Goal: Task Accomplishment & Management: Use online tool/utility

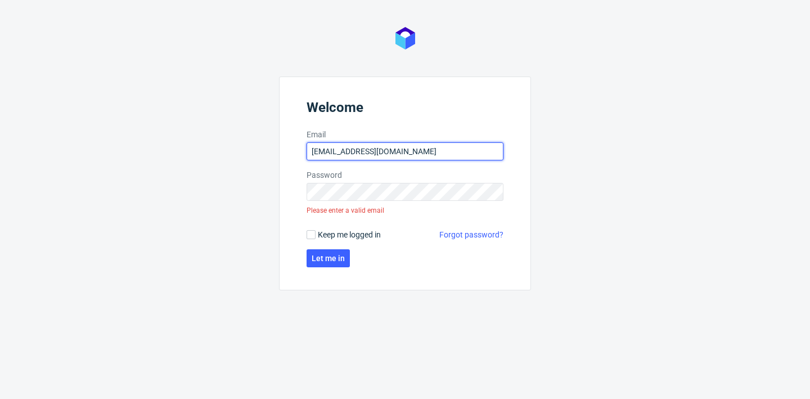
type input "[EMAIL_ADDRESS][DOMAIN_NAME]"
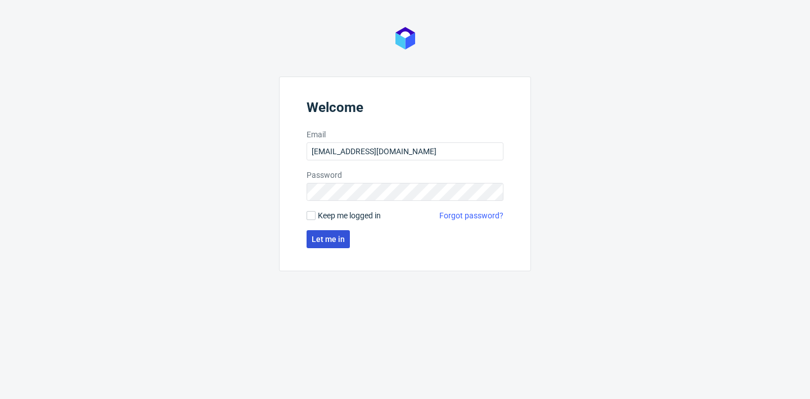
click at [329, 236] on span "Let me in" at bounding box center [328, 239] width 33 height 8
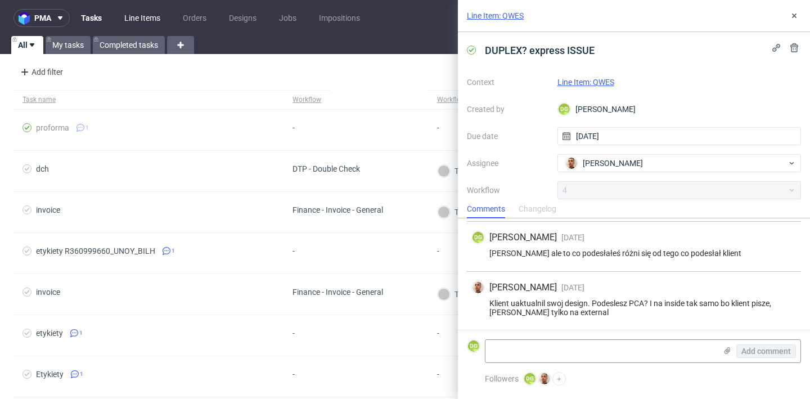
click at [134, 18] on link "Line Items" at bounding box center [143, 18] width 50 height 18
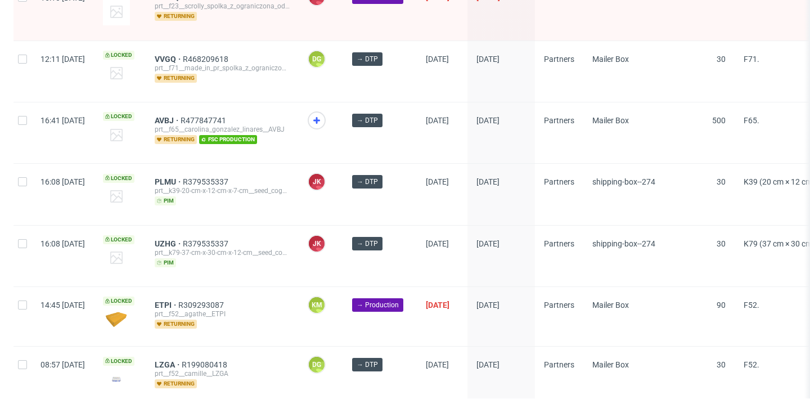
scroll to position [1849, 0]
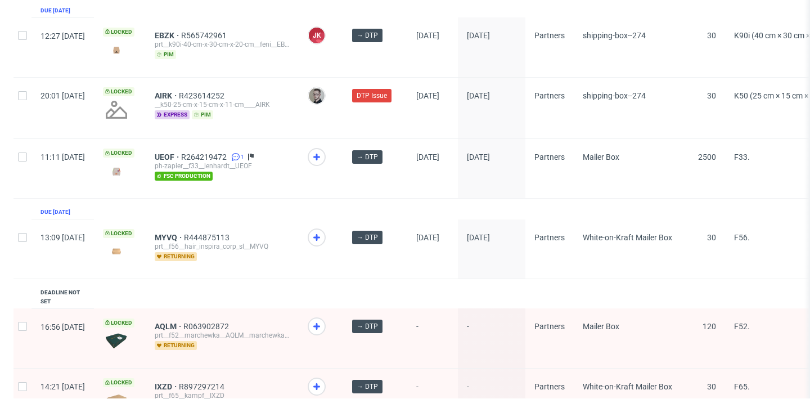
scroll to position [196, 0]
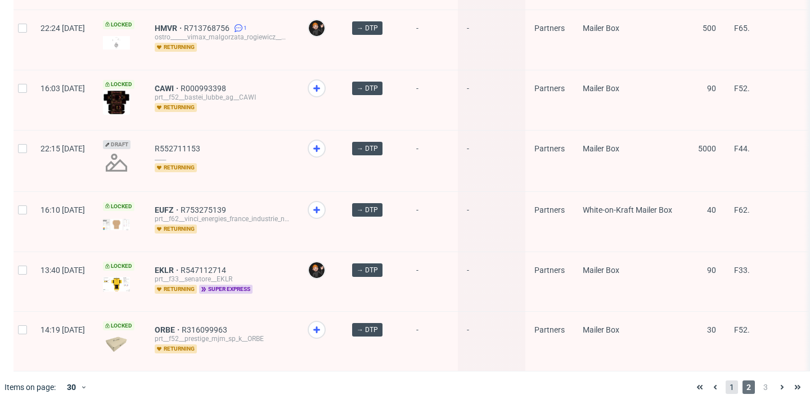
click at [726, 380] on span "1" at bounding box center [732, 387] width 12 height 14
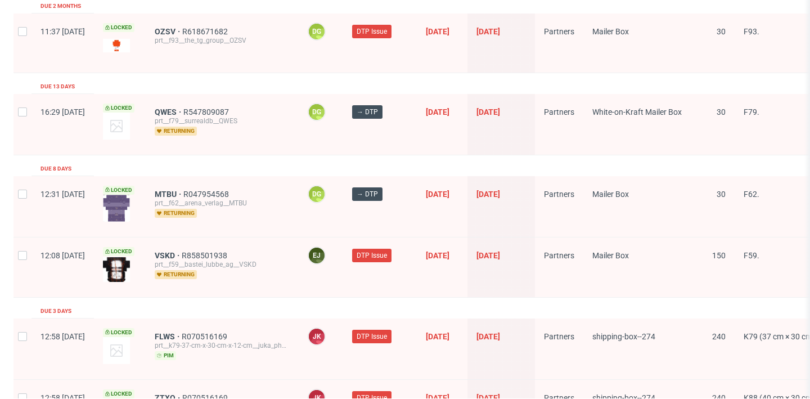
scroll to position [1289, 0]
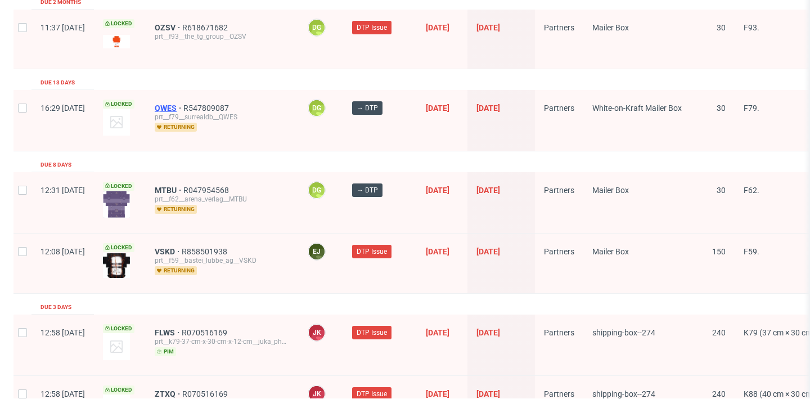
click at [183, 104] on span "QWES" at bounding box center [169, 108] width 29 height 9
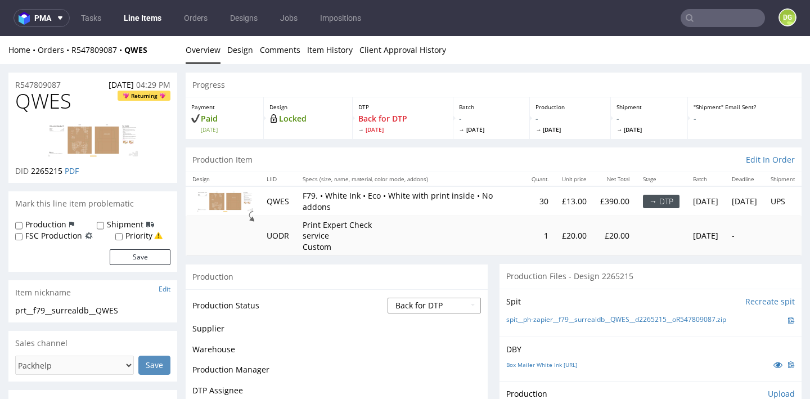
select select "dtp_ca_needed"
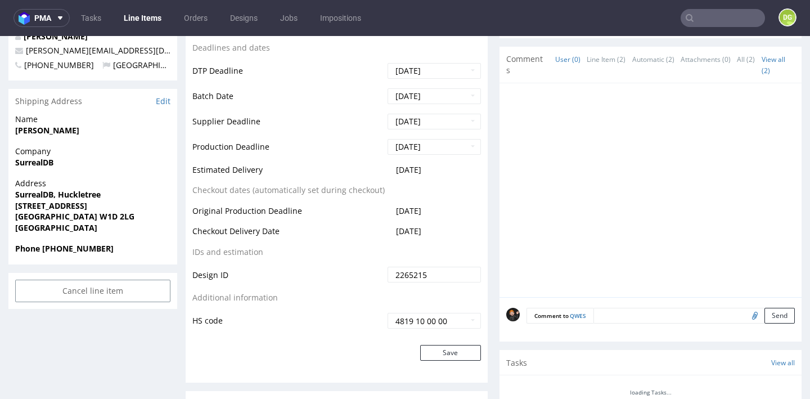
scroll to position [441, 0]
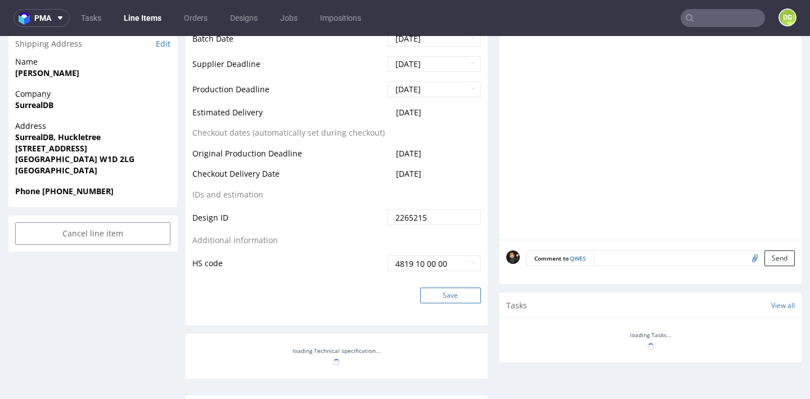
click at [432, 303] on button "Save" at bounding box center [450, 296] width 61 height 16
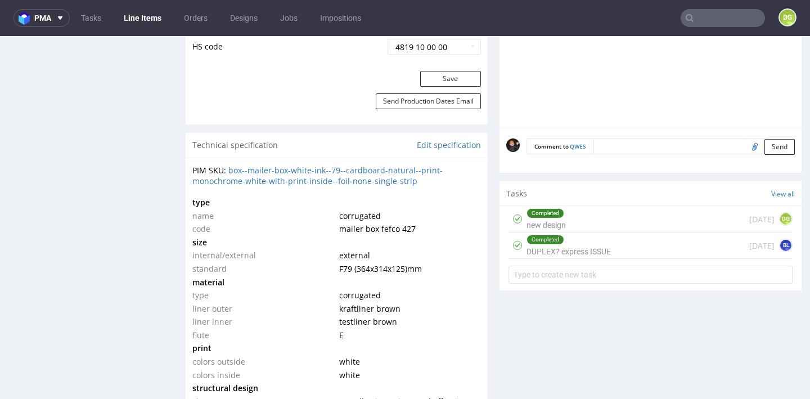
scroll to position [629, 0]
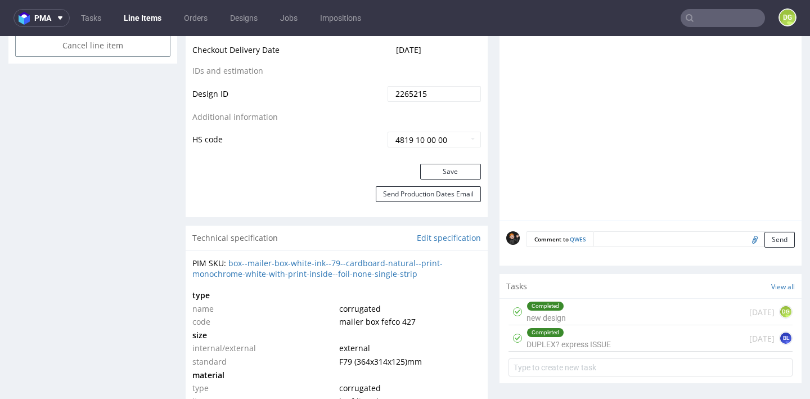
click at [555, 337] on div "Completed" at bounding box center [545, 332] width 37 height 9
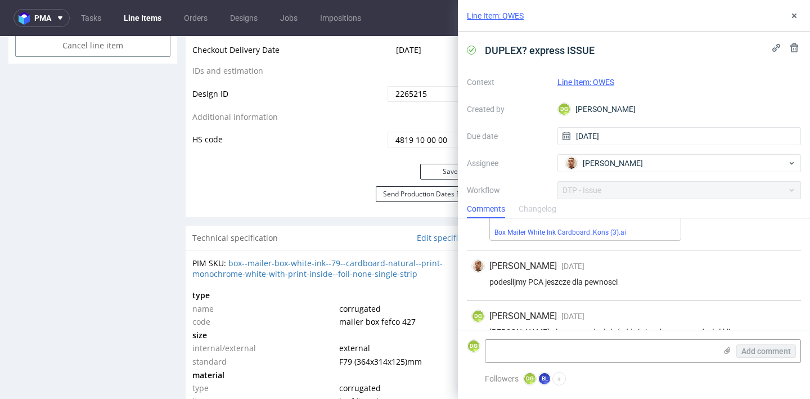
scroll to position [60, 0]
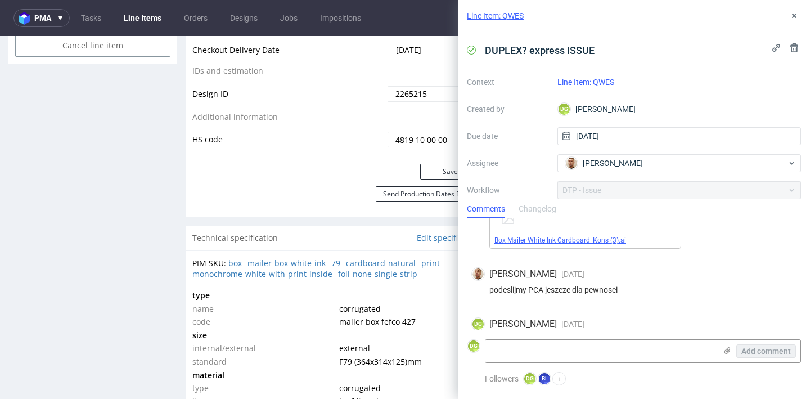
click at [582, 237] on link "Box Mailer White Ink Cardboard_Kons (3).ai" at bounding box center [561, 240] width 132 height 8
click at [572, 240] on link "Box Mailer White Ink Cardboard_Kons (3).ai" at bounding box center [561, 240] width 132 height 8
click at [795, 19] on icon at bounding box center [794, 15] width 9 height 9
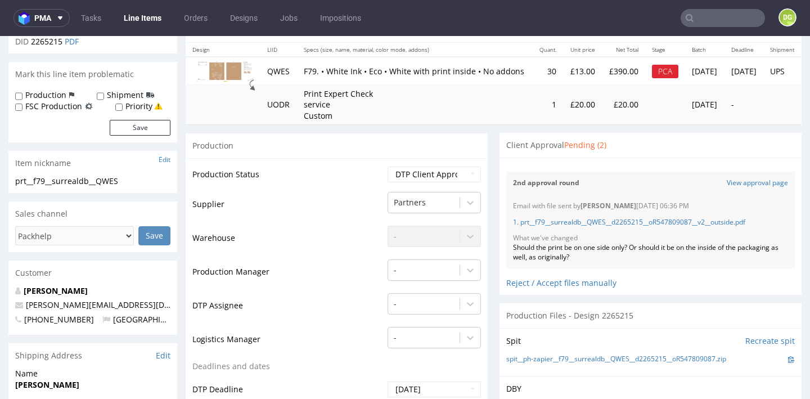
scroll to position [132, 0]
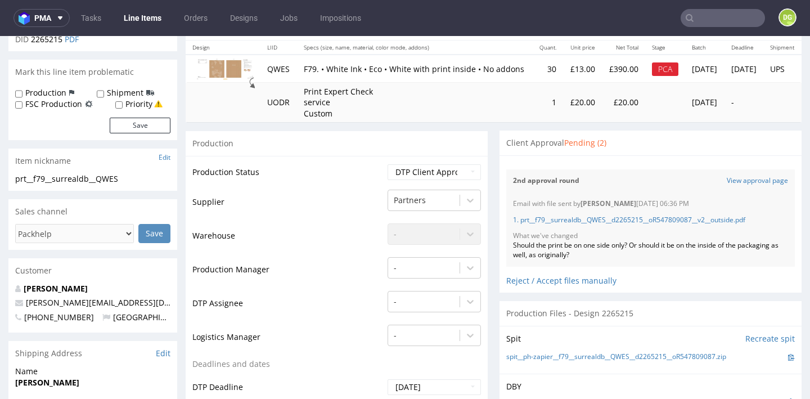
click at [582, 293] on div "Files for the Client Choose file What we've changed Create message I know e-mai…" at bounding box center [651, 223] width 302 height 137
click at [571, 286] on div "Reject / Accept files manually" at bounding box center [650, 277] width 289 height 20
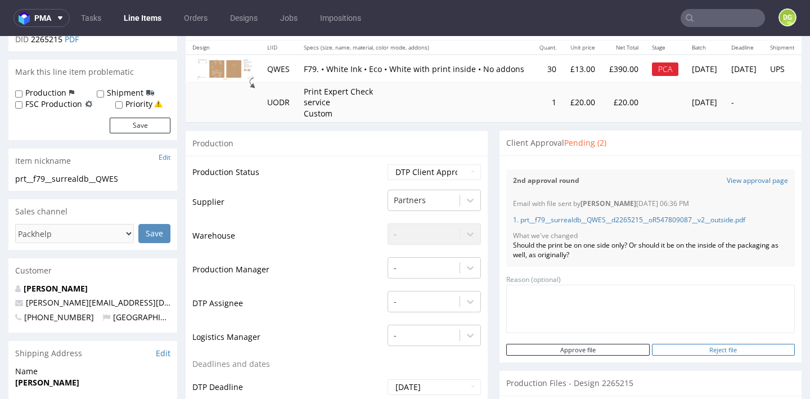
click at [706, 356] on input "Reject file" at bounding box center [723, 350] width 143 height 12
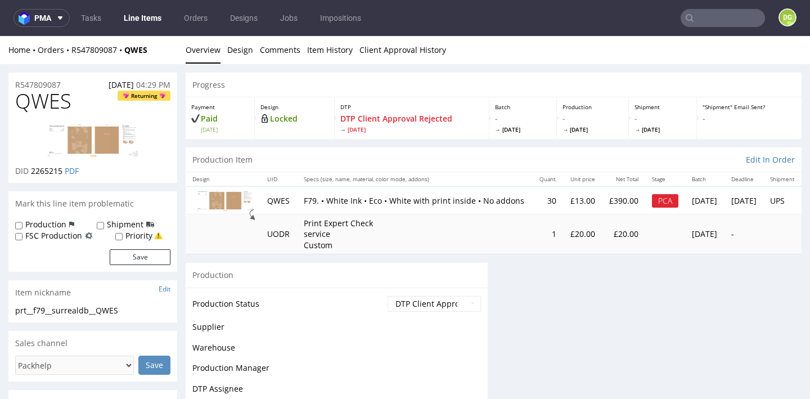
scroll to position [0, 0]
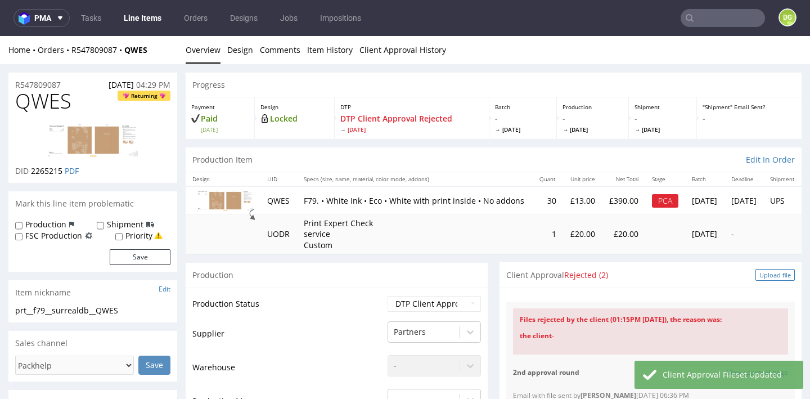
click at [768, 281] on div "Upload file" at bounding box center [775, 275] width 39 height 12
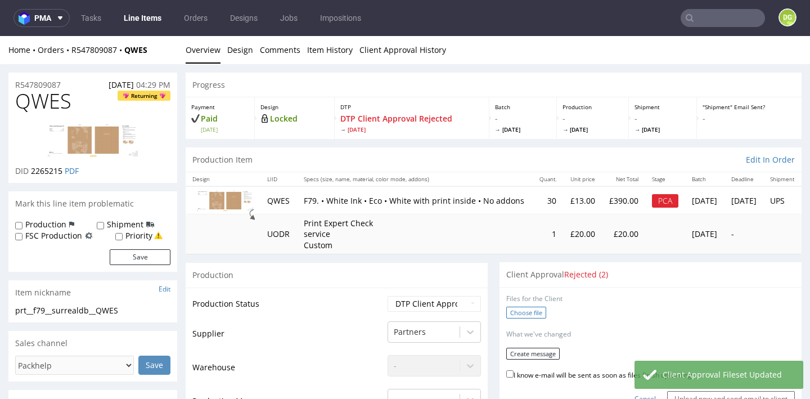
click at [513, 319] on label "Choose file" at bounding box center [526, 313] width 40 height 12
click at [0, 36] on input "Choose file" at bounding box center [0, 36] width 0 height 0
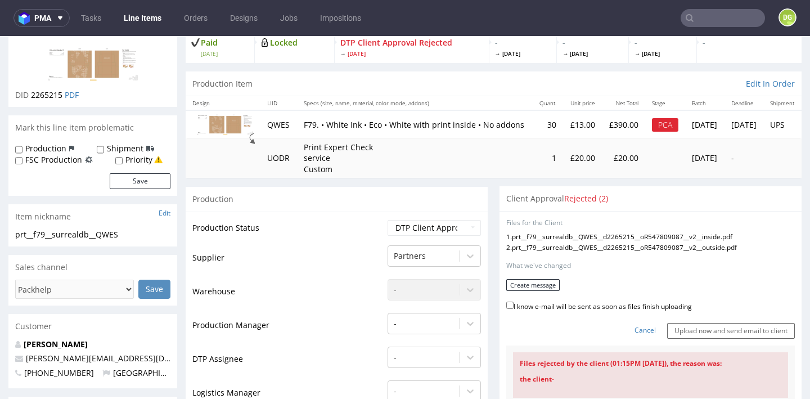
scroll to position [77, 0]
click at [530, 290] on button "Create message" at bounding box center [532, 284] width 53 height 12
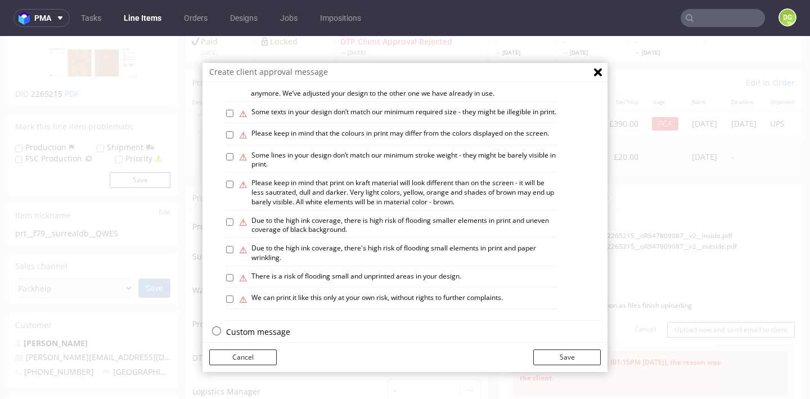
scroll to position [651, 0]
click at [245, 328] on p "Custom message" at bounding box center [413, 333] width 375 height 11
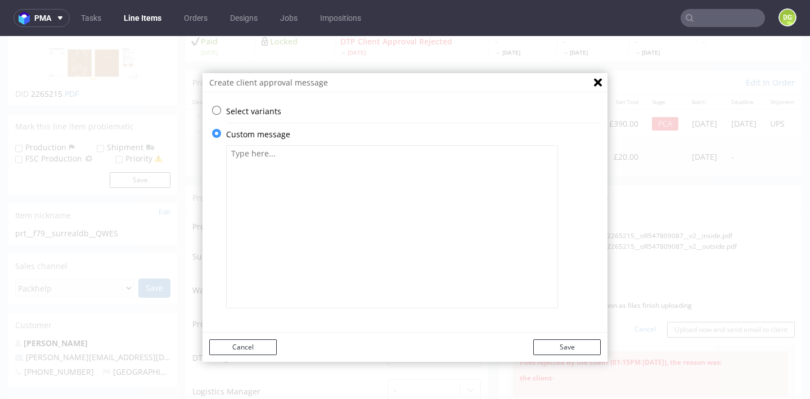
scroll to position [0, 0]
click at [335, 271] on textarea at bounding box center [392, 226] width 332 height 163
paste textarea "Please confirm if everything is correct."
type textarea "Please confirm if everything is correct."
click at [545, 342] on button "Save" at bounding box center [567, 347] width 68 height 16
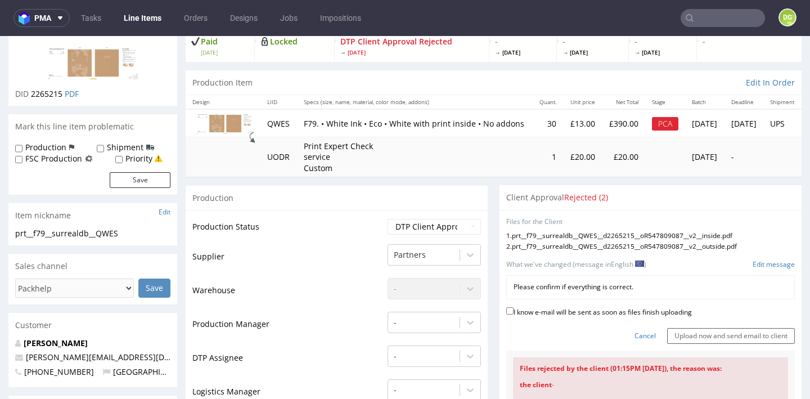
click at [523, 317] on label "I know e-mail will be sent as soon as files finish uploading" at bounding box center [599, 311] width 186 height 12
click at [514, 315] on input "I know e-mail will be sent as soon as files finish uploading" at bounding box center [509, 310] width 7 height 7
checkbox input "true"
click at [694, 344] on input "Upload now and send email to client" at bounding box center [731, 336] width 128 height 16
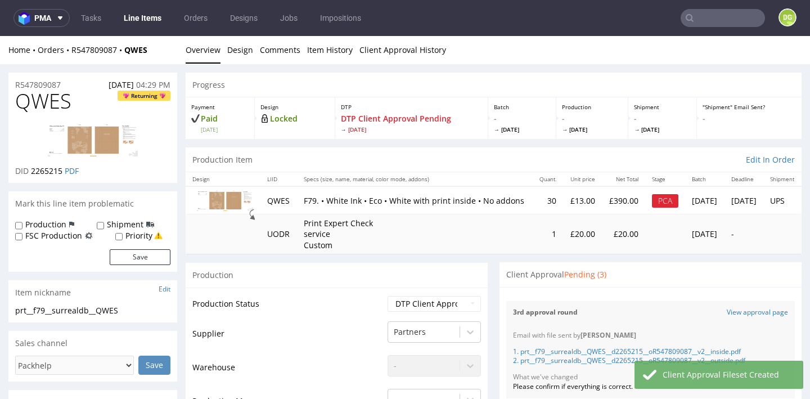
click at [153, 23] on link "Line Items" at bounding box center [142, 18] width 51 height 18
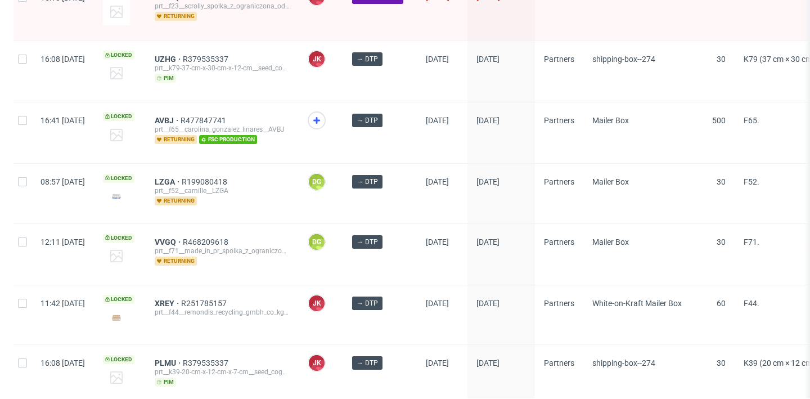
scroll to position [1849, 0]
